Goal: Information Seeking & Learning: Learn about a topic

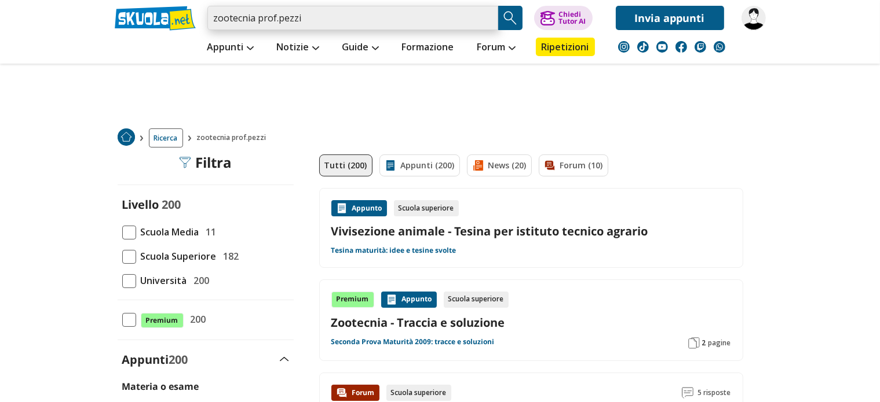
click at [416, 6] on input "zootecnia prof.pezzi" at bounding box center [352, 18] width 291 height 24
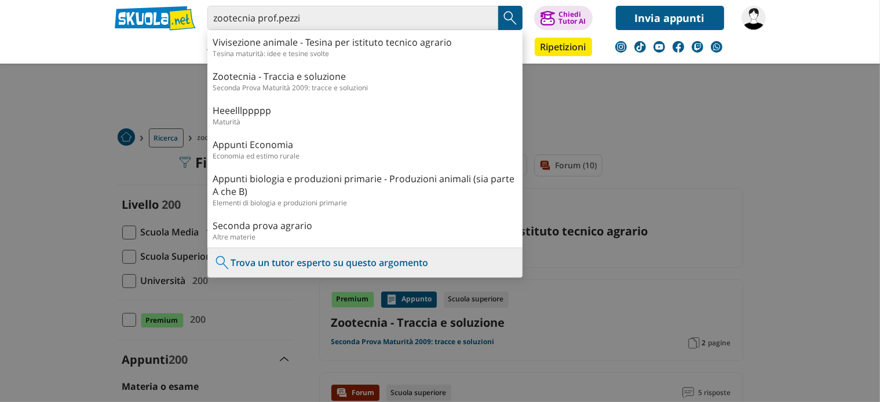
click at [514, 17] on img "Search Button" at bounding box center [509, 17] width 17 height 17
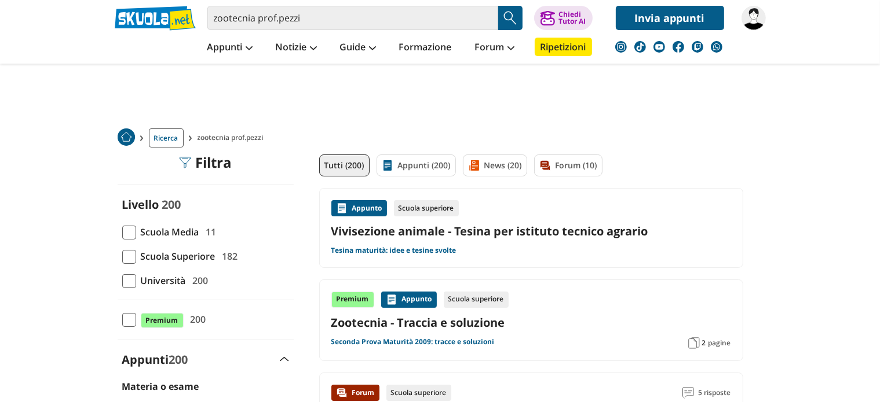
click at [130, 281] on span at bounding box center [129, 281] width 14 height 14
click at [122, 281] on input "Università 200" at bounding box center [122, 281] width 0 height 0
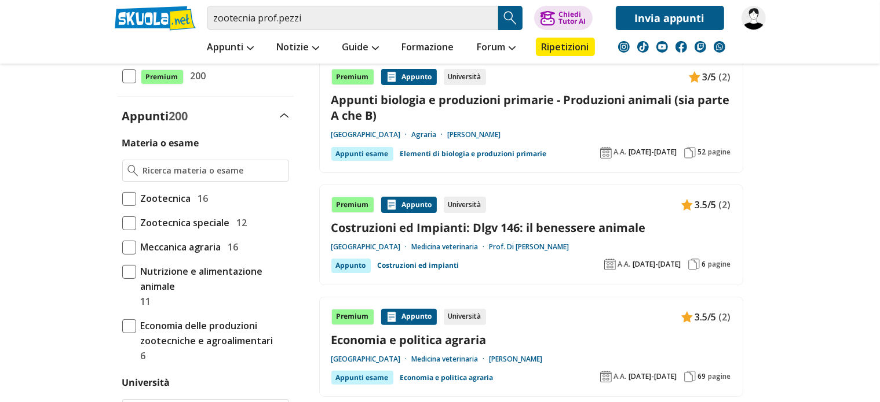
scroll to position [241, 0]
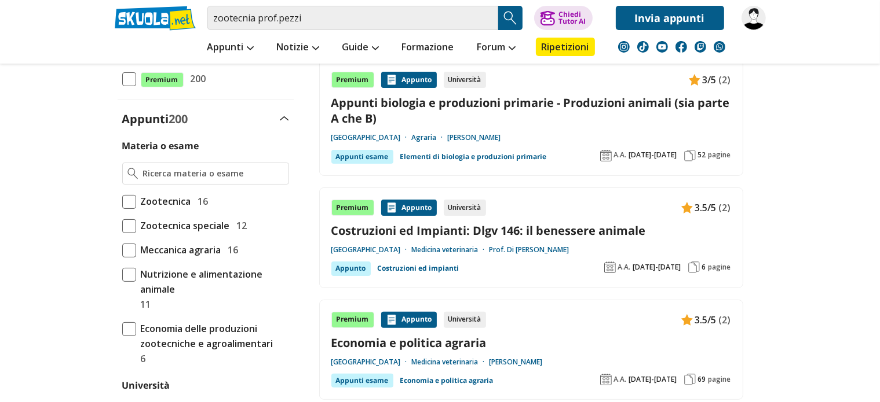
click at [125, 199] on span at bounding box center [129, 202] width 14 height 14
click at [122, 202] on input "Zootecnica 16" at bounding box center [122, 202] width 0 height 0
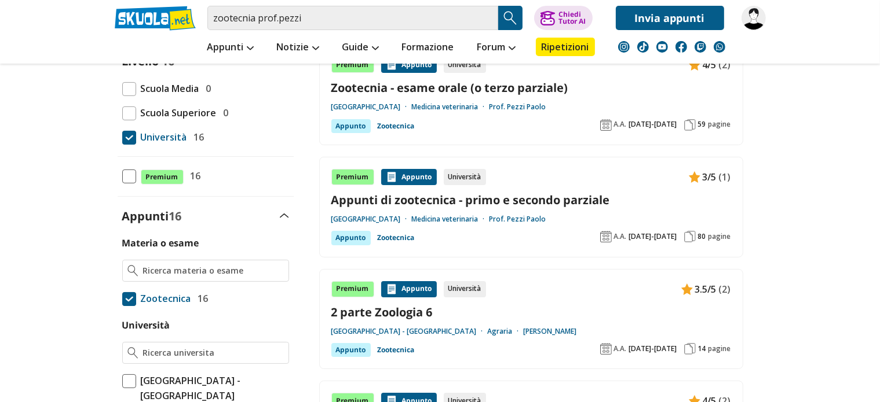
scroll to position [202, 0]
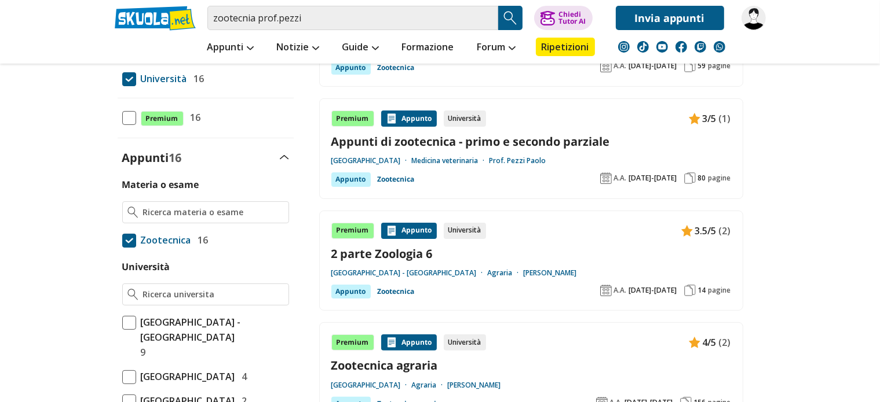
click at [467, 147] on link "Appunti di zootecnica - primo e secondo parziale" at bounding box center [531, 142] width 400 height 16
